Goal: Subscribe to service/newsletter

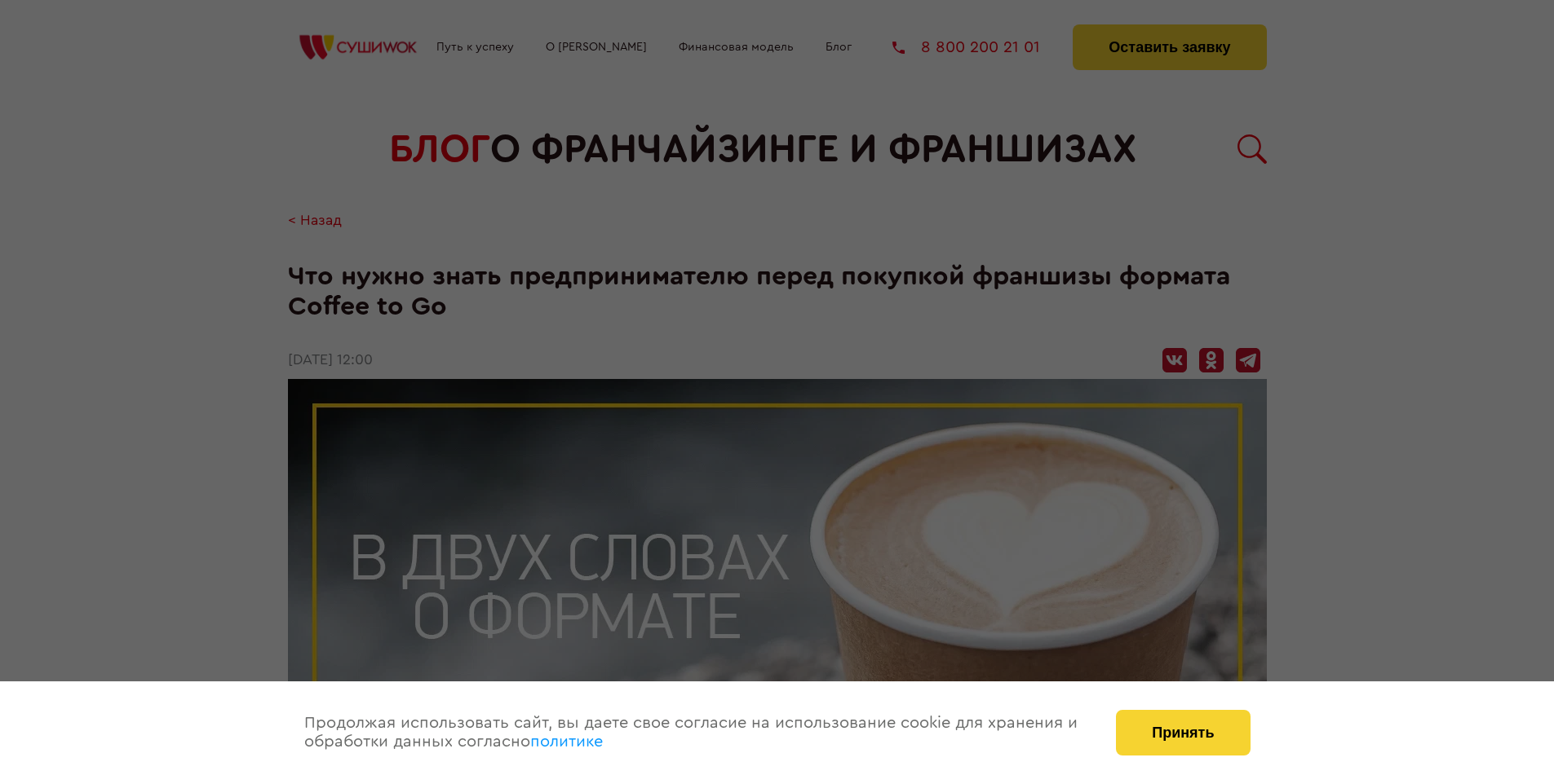
scroll to position [1831, 0]
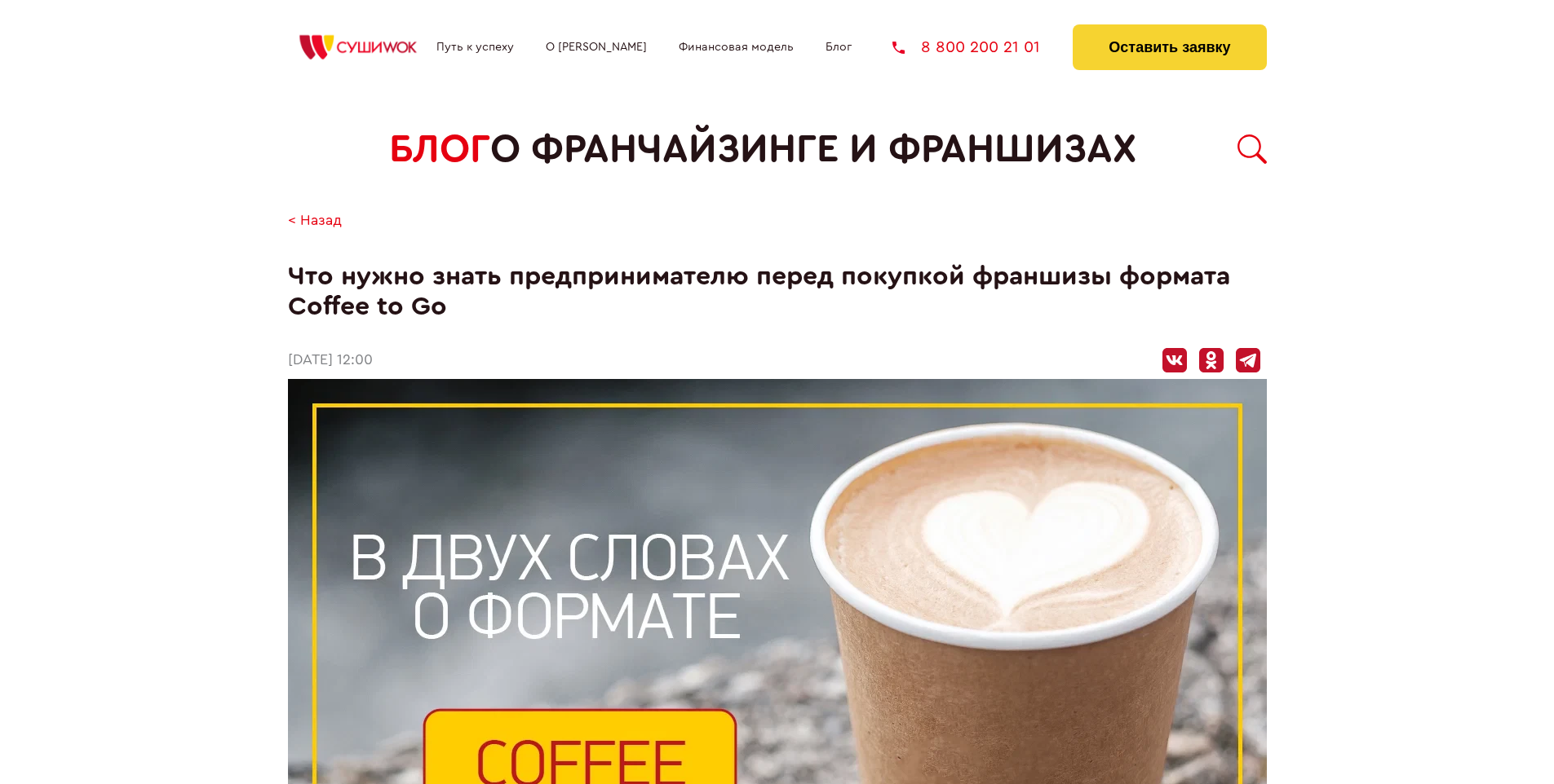
scroll to position [1831, 0]
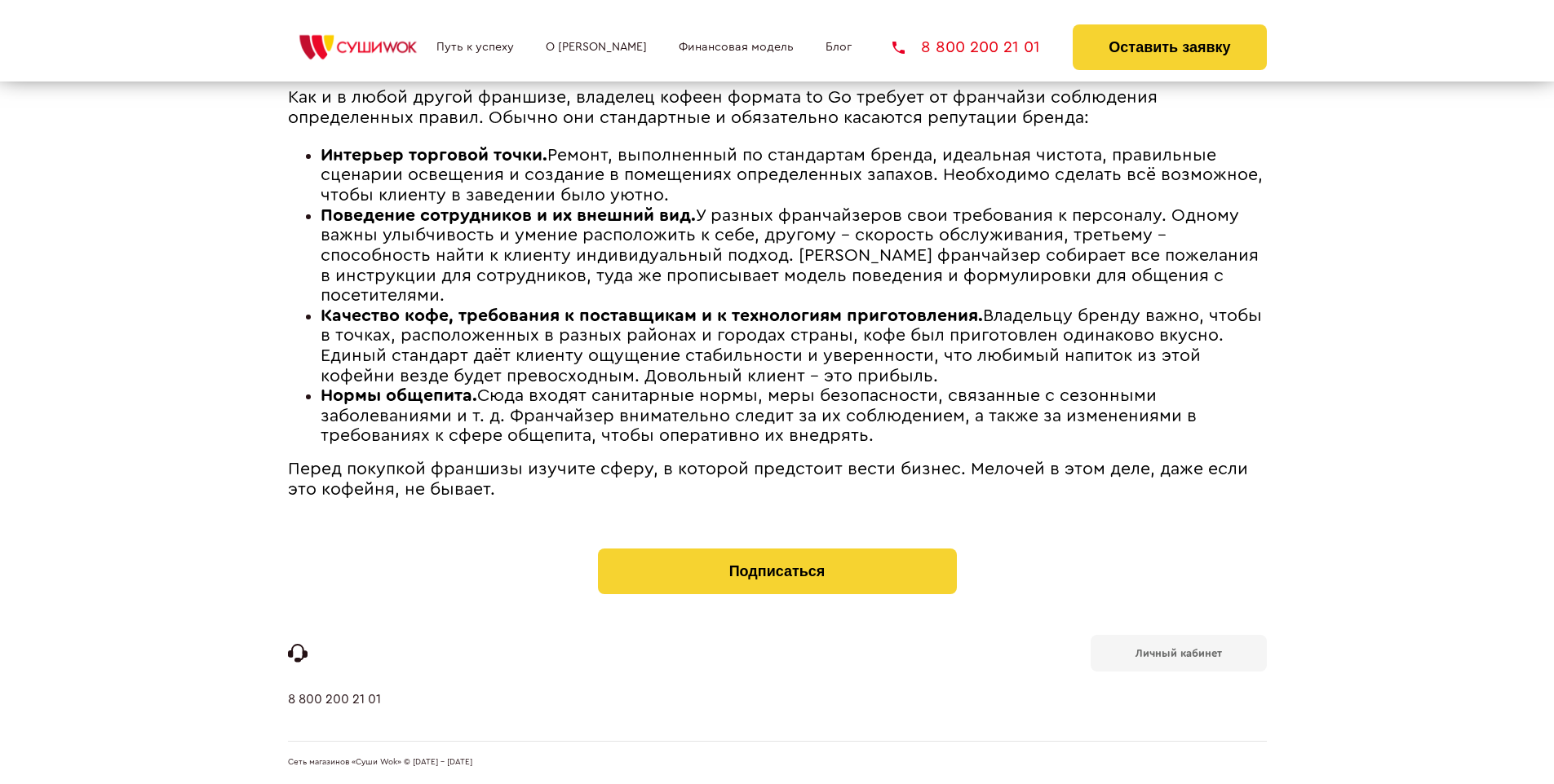
click at [1178, 653] on b "Личный кабинет" at bounding box center [1178, 653] width 87 height 10
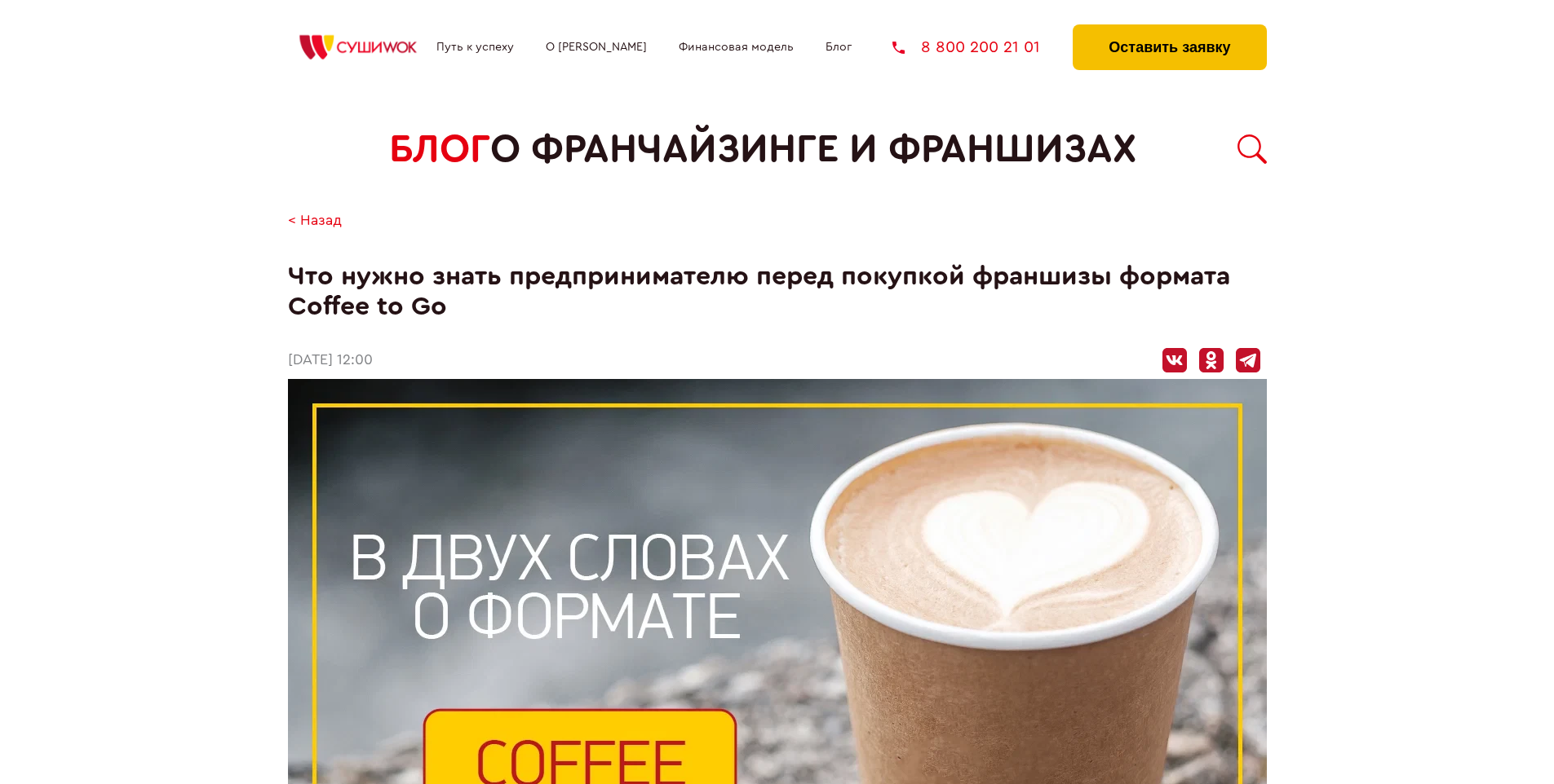
click at [1169, 29] on button "Оставить заявку" at bounding box center [1169, 47] width 193 height 46
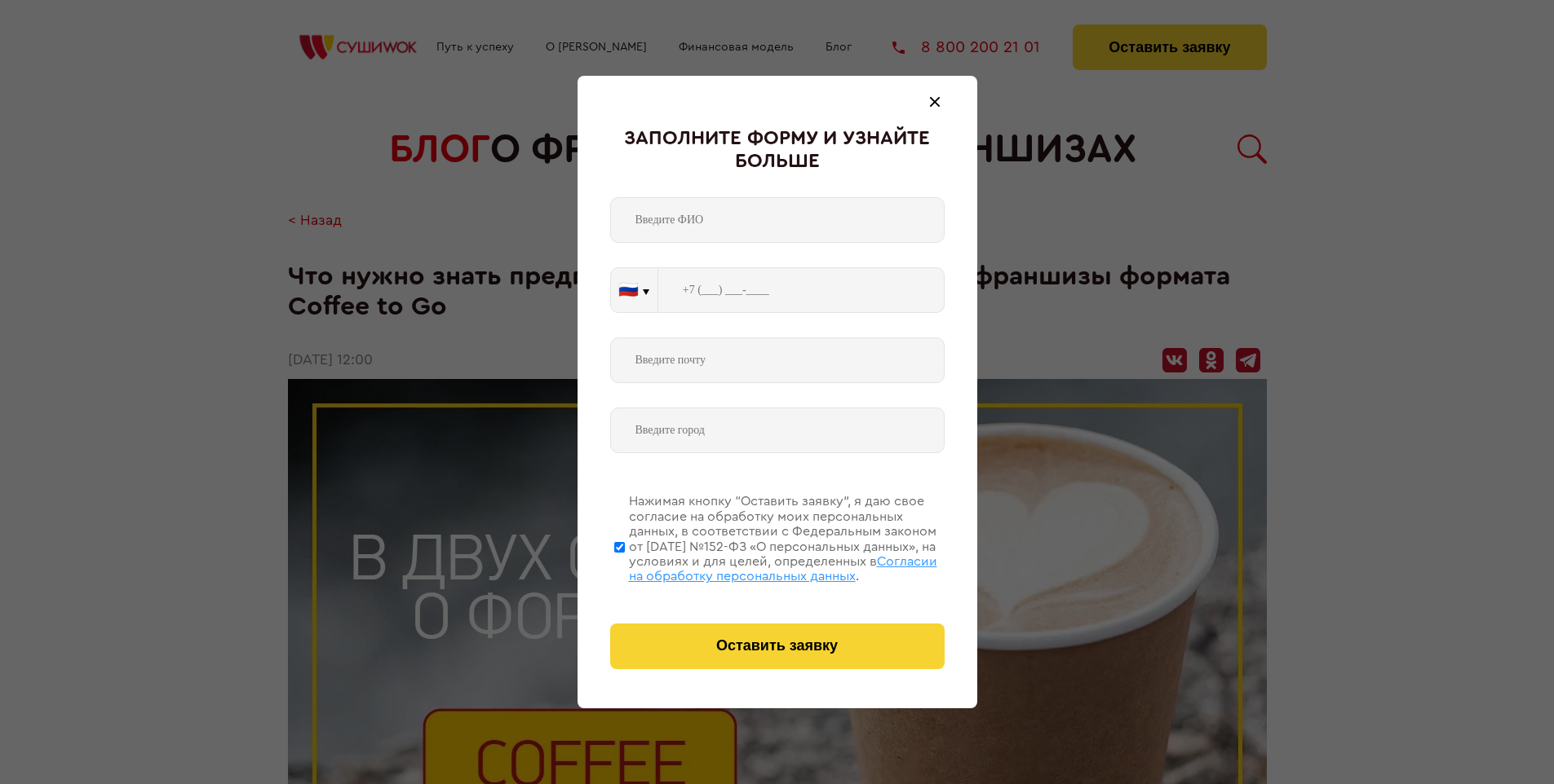
click at [756, 567] on span "Согласии на обработку персональных данных" at bounding box center [783, 570] width 309 height 28
click at [625, 567] on input "Нажимая кнопку “Оставить заявку”, я даю свое согласие на обработку моих персона…" at bounding box center [619, 547] width 10 height 131
checkbox input "false"
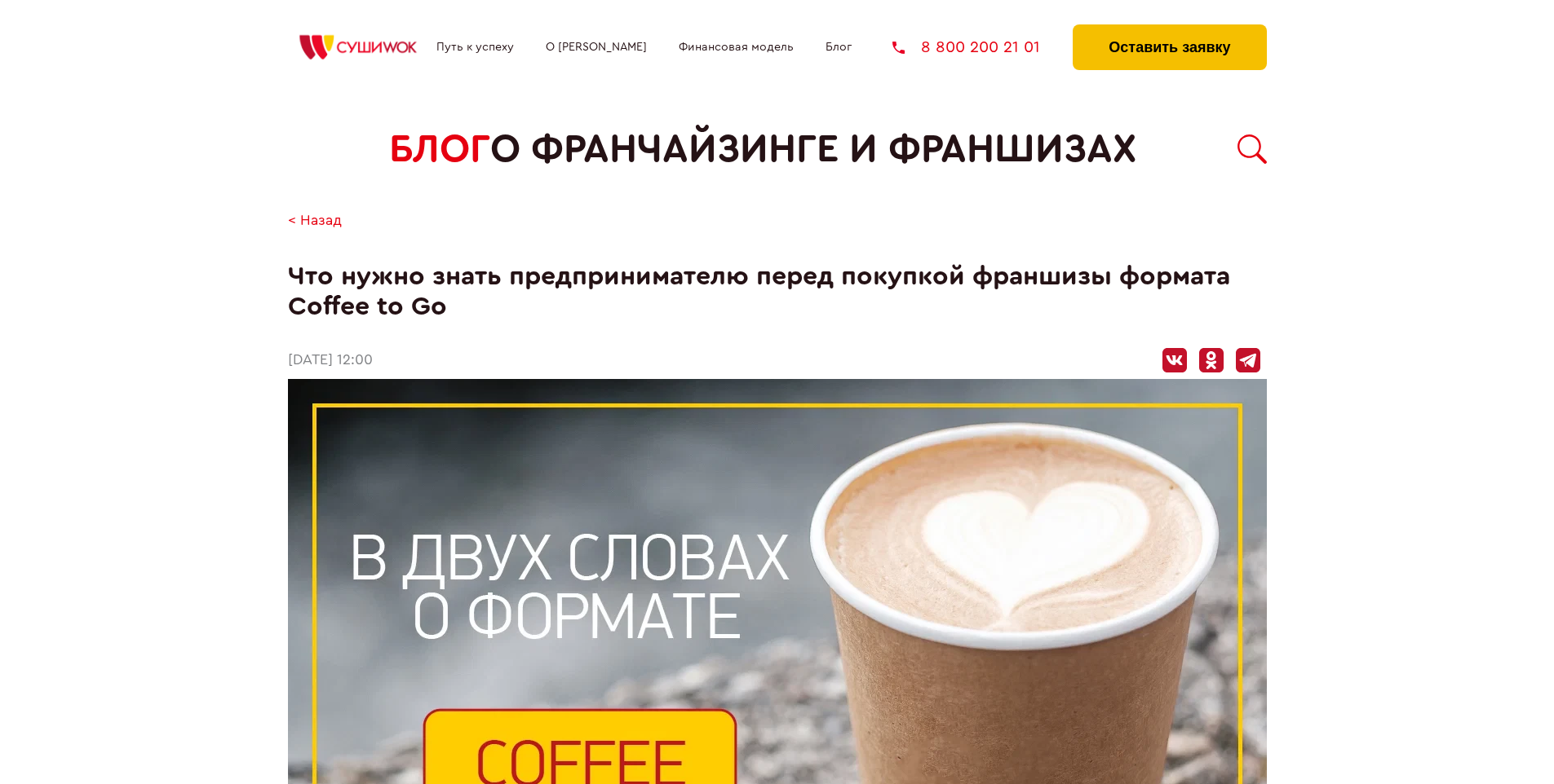
click at [1169, 29] on button "Оставить заявку" at bounding box center [1169, 47] width 193 height 46
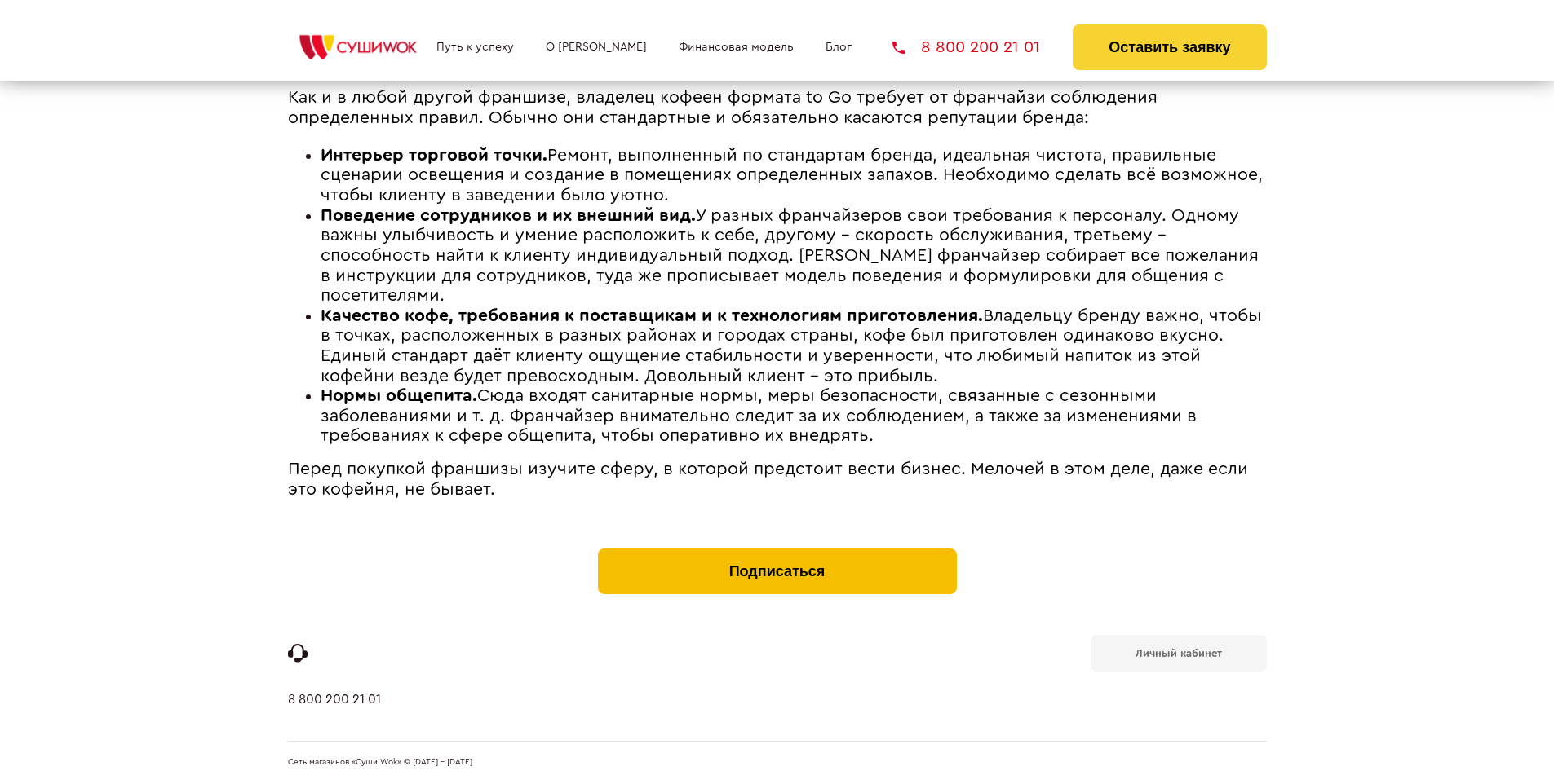
click at [777, 553] on button "Подписаться" at bounding box center [777, 571] width 359 height 46
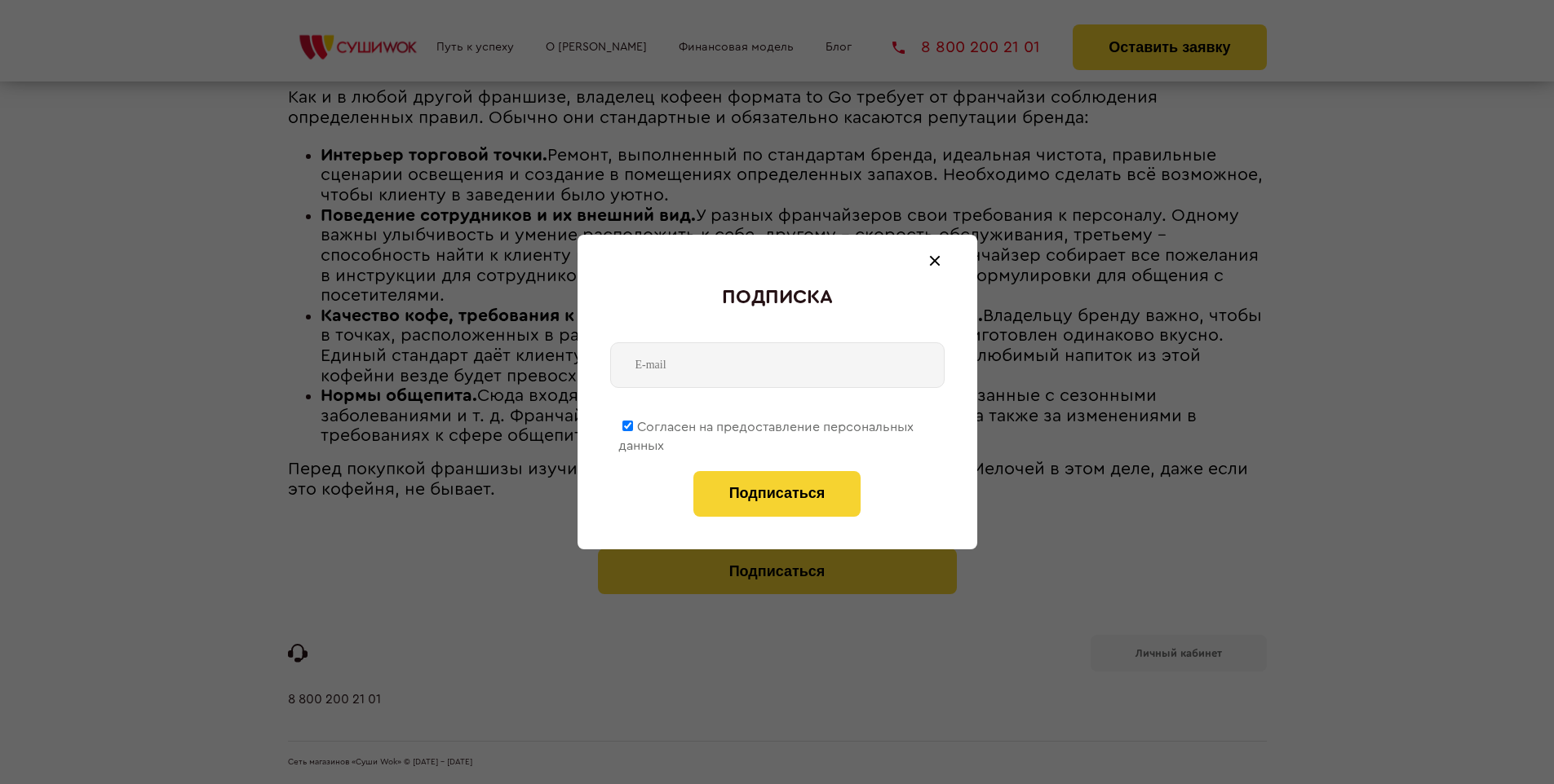
click at [767, 424] on span "Согласен на предоставление персональных данных" at bounding box center [766, 436] width 296 height 32
click at [633, 424] on input "Согласен на предоставление персональных данных" at bounding box center [627, 425] width 10 height 10
checkbox input "false"
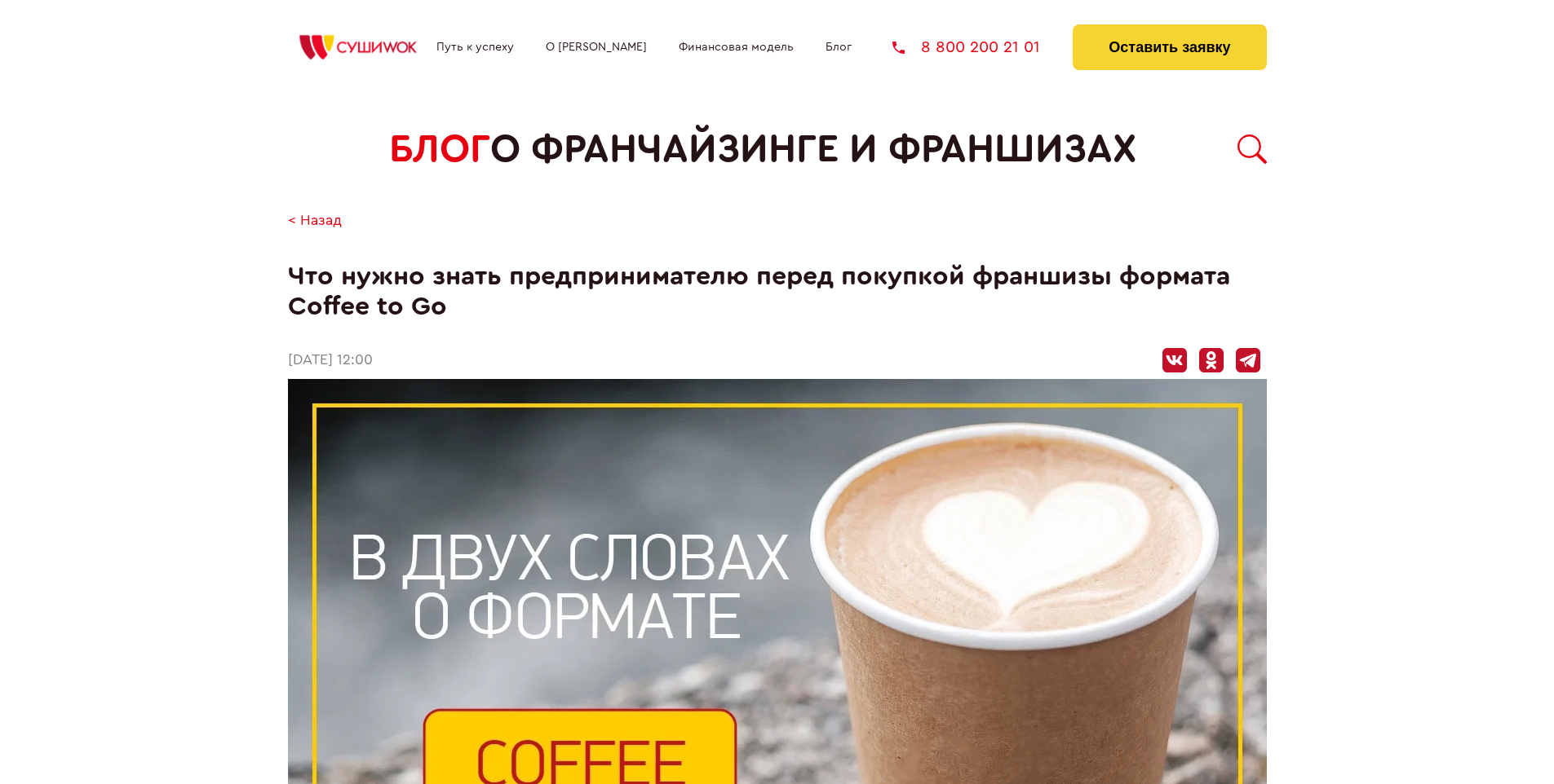
scroll to position [1831, 0]
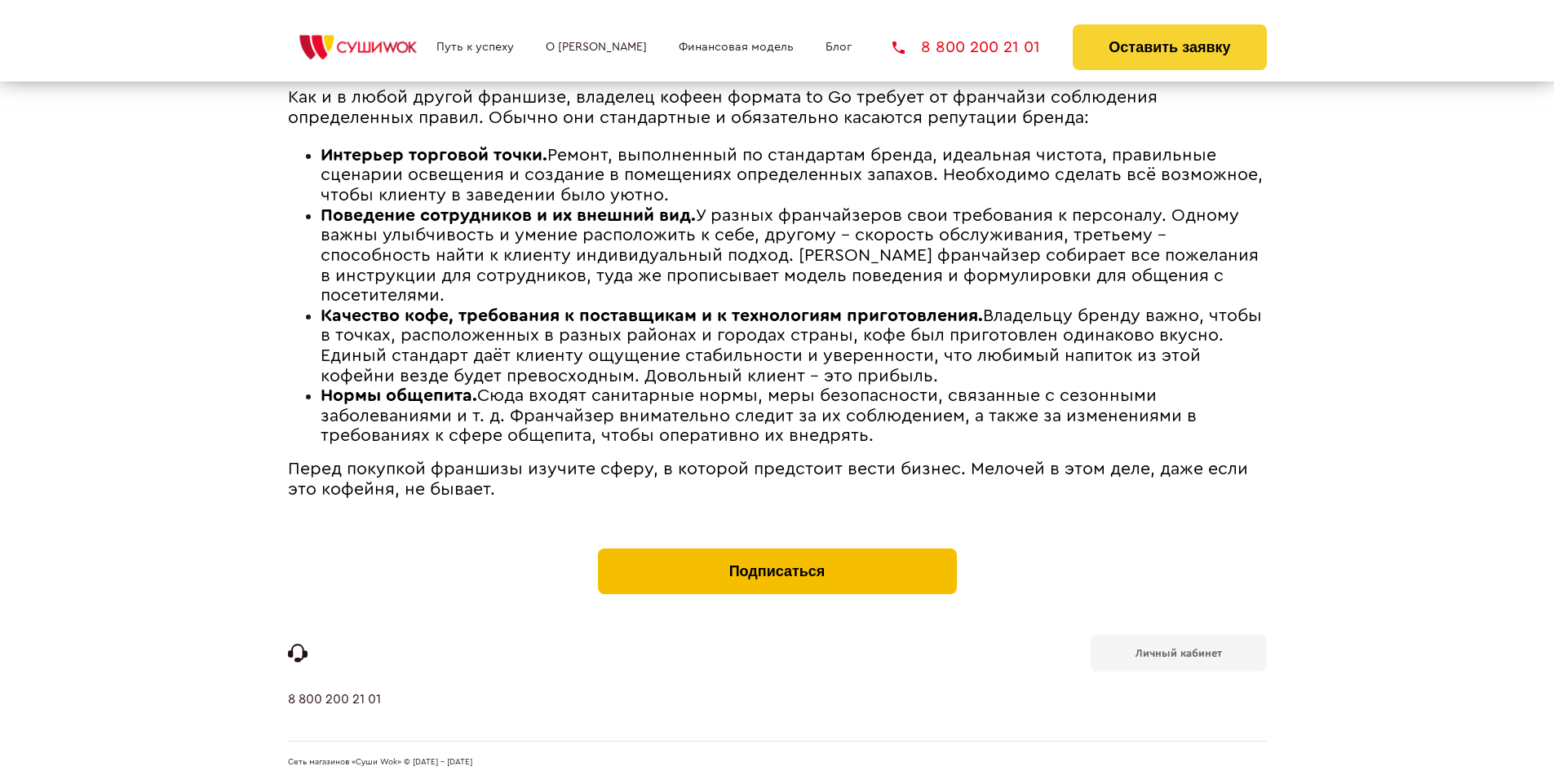
click at [777, 553] on button "Подписаться" at bounding box center [777, 571] width 359 height 46
